Goal: Navigation & Orientation: Understand site structure

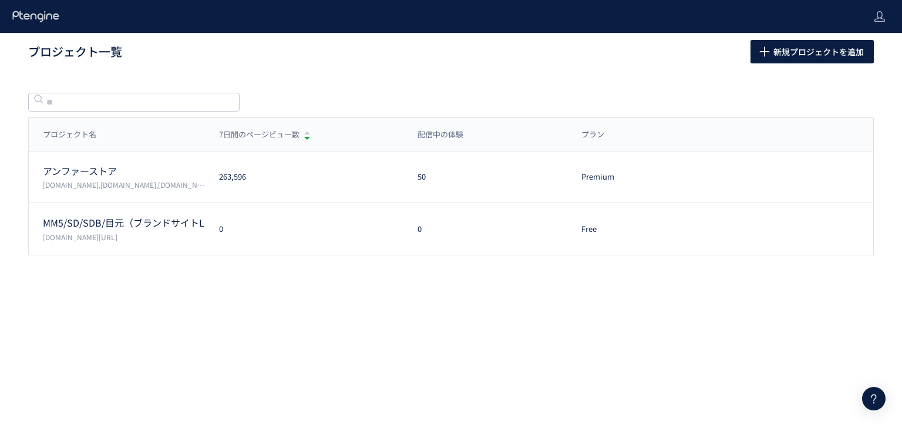
click at [127, 173] on p "アンファーストア" at bounding box center [124, 171] width 162 height 14
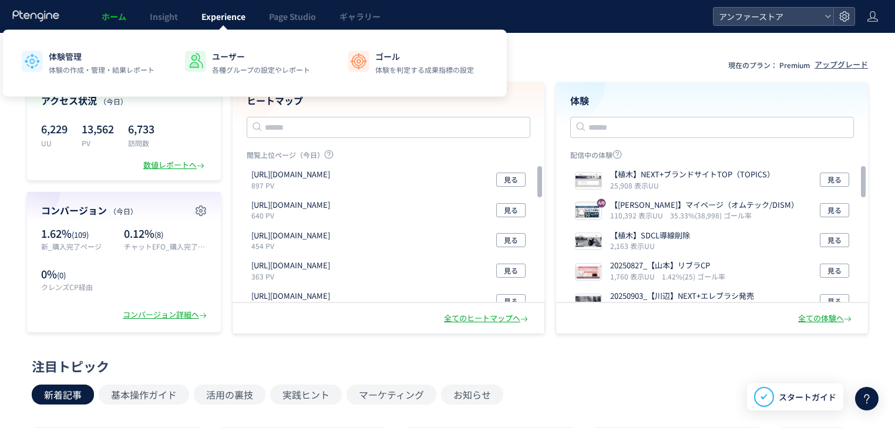
click at [216, 23] on link "Experience" at bounding box center [224, 16] width 68 height 33
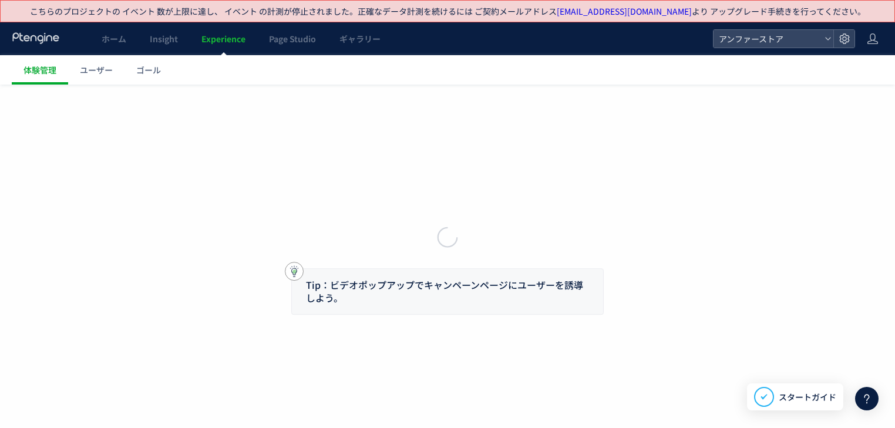
click at [190, 39] on link "Experience" at bounding box center [224, 38] width 68 height 33
click at [181, 42] on div at bounding box center [447, 214] width 895 height 428
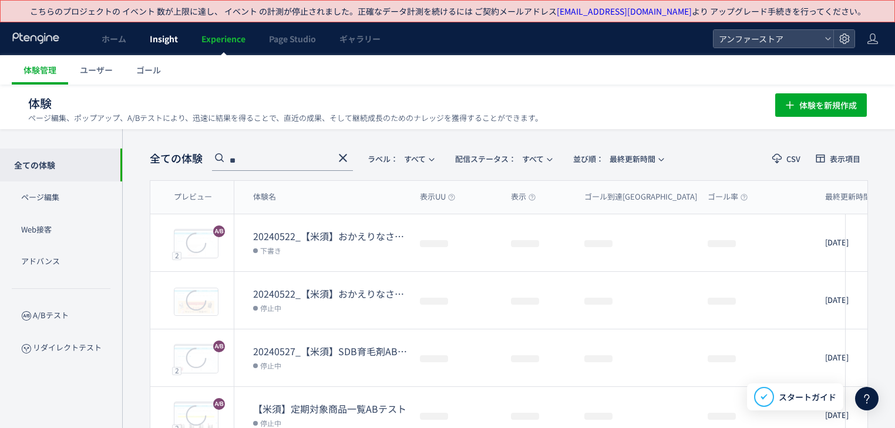
click at [176, 41] on span "Insight" at bounding box center [164, 39] width 28 height 12
